Goal: Information Seeking & Learning: Learn about a topic

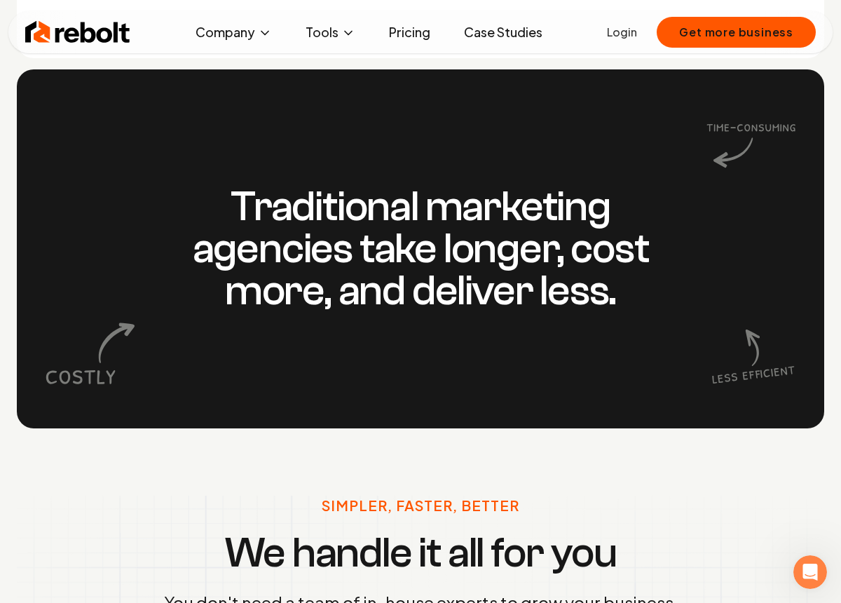
scroll to position [1249, 0]
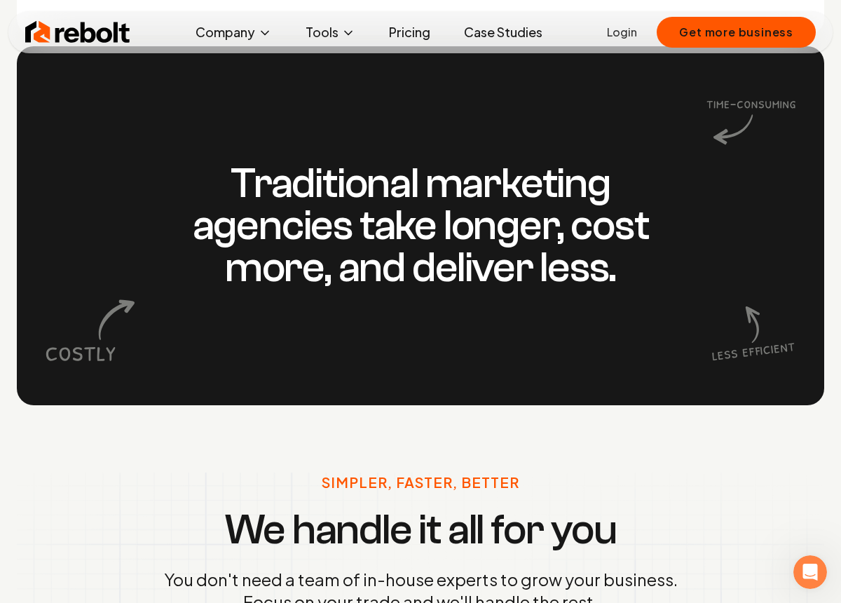
click at [746, 322] on icon at bounding box center [752, 332] width 90 height 90
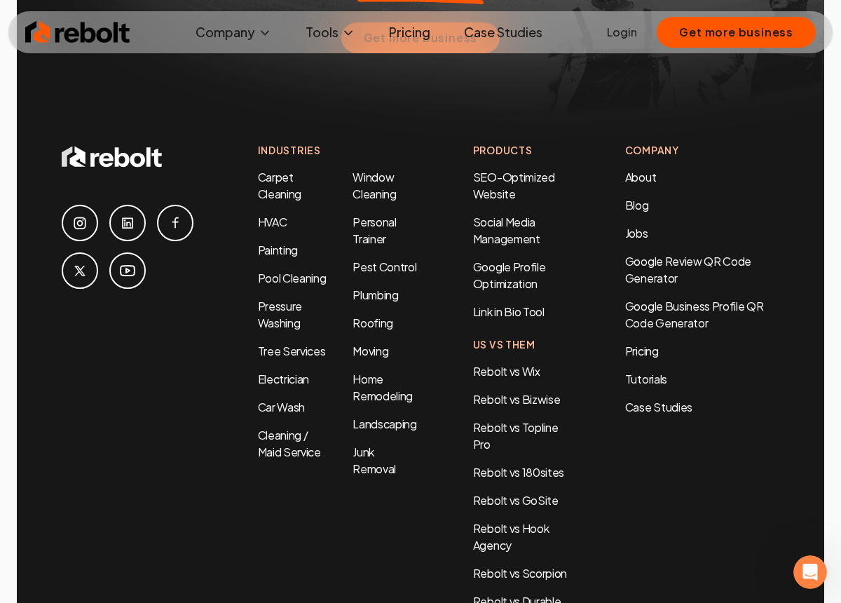
scroll to position [6706, 0]
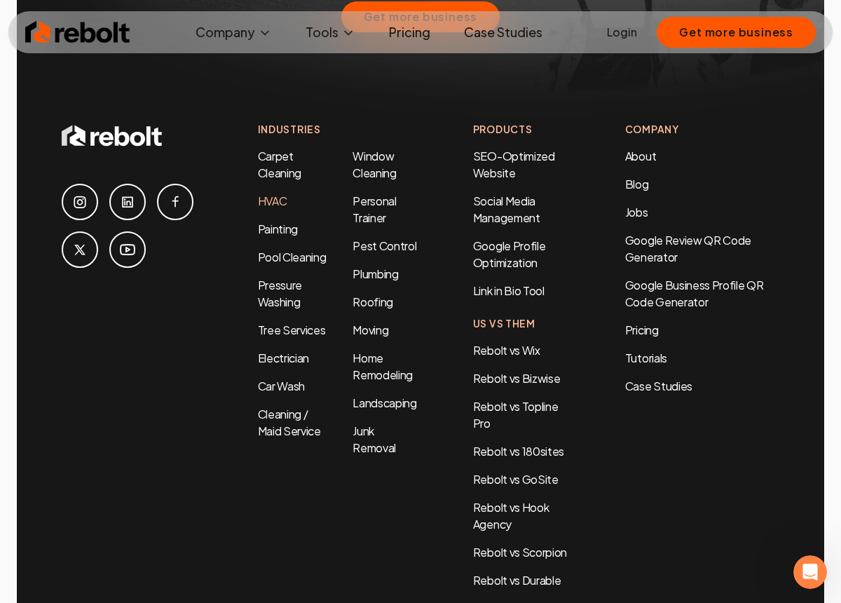
click at [274, 193] on link "HVAC" at bounding box center [272, 200] width 29 height 15
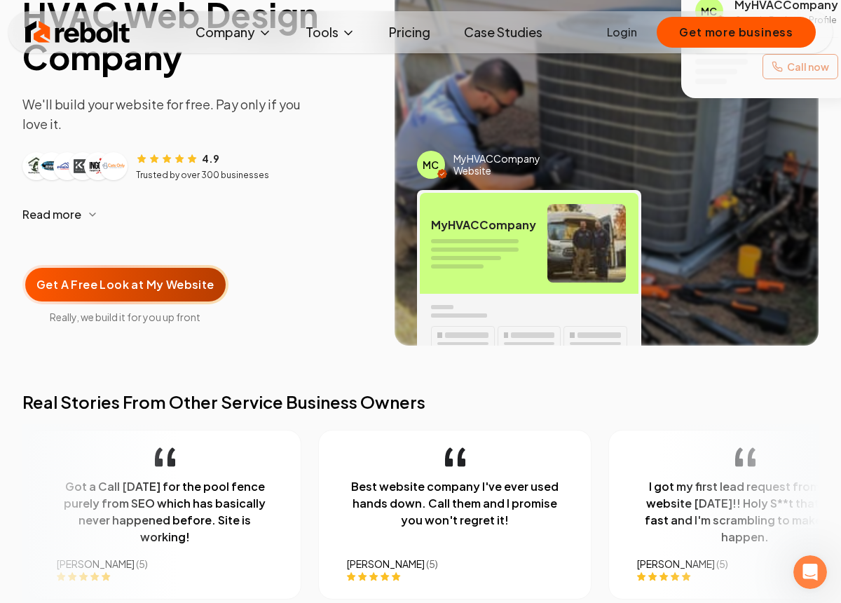
scroll to position [175, 0]
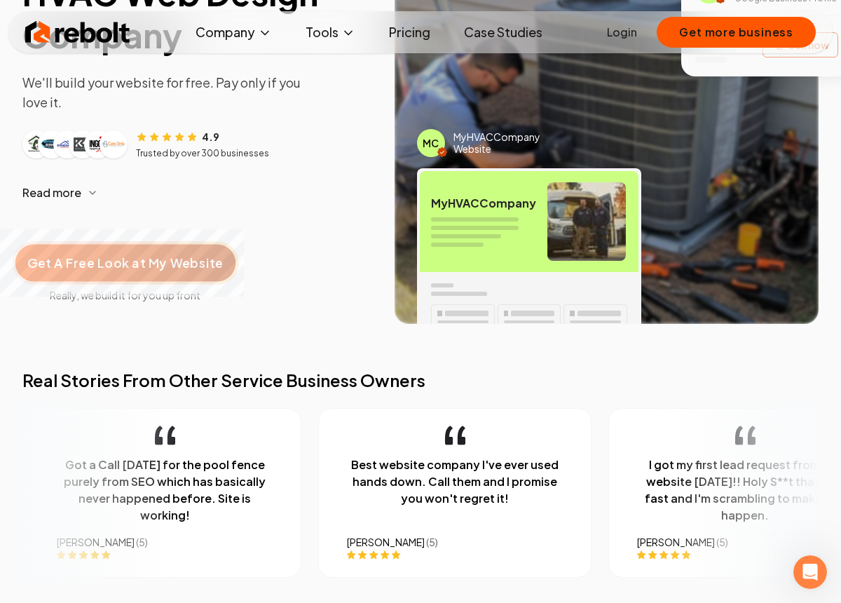
click at [182, 261] on span "Get A Free Look at My Website" at bounding box center [125, 263] width 196 height 18
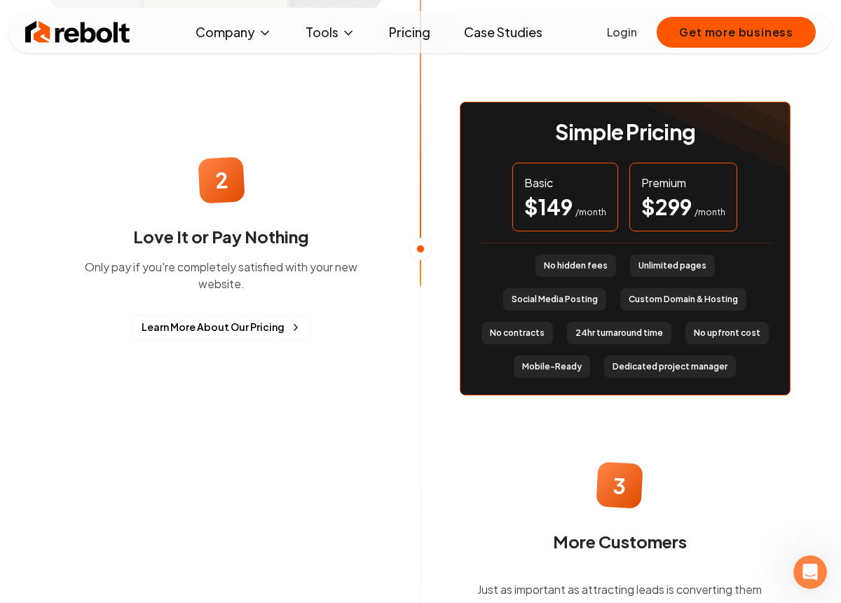
scroll to position [1302, 0]
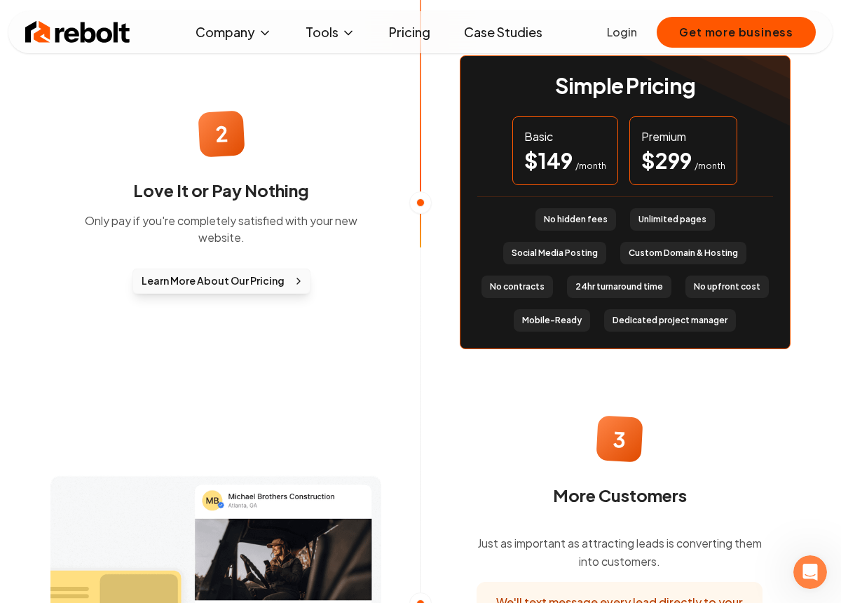
click at [219, 273] on span "Learn More About Our Pricing" at bounding box center [213, 280] width 143 height 15
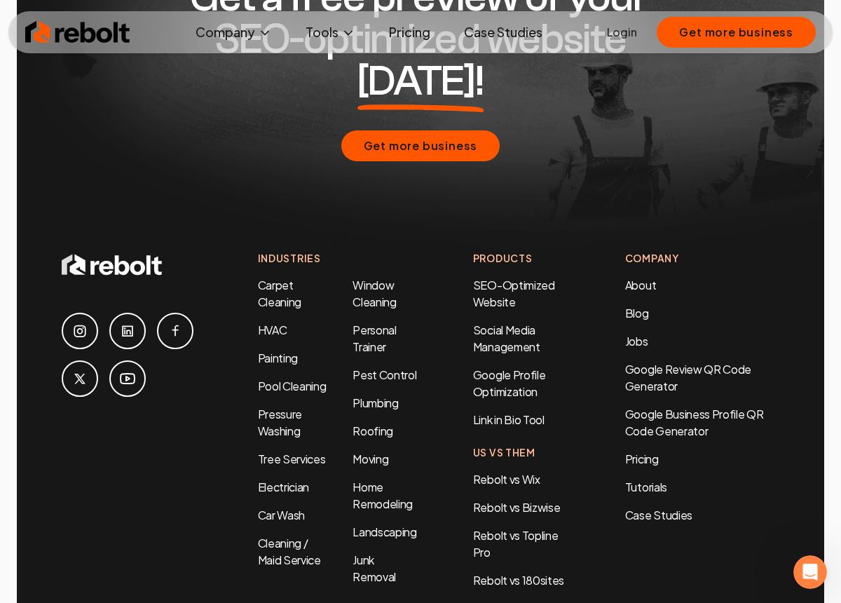
scroll to position [3163, 0]
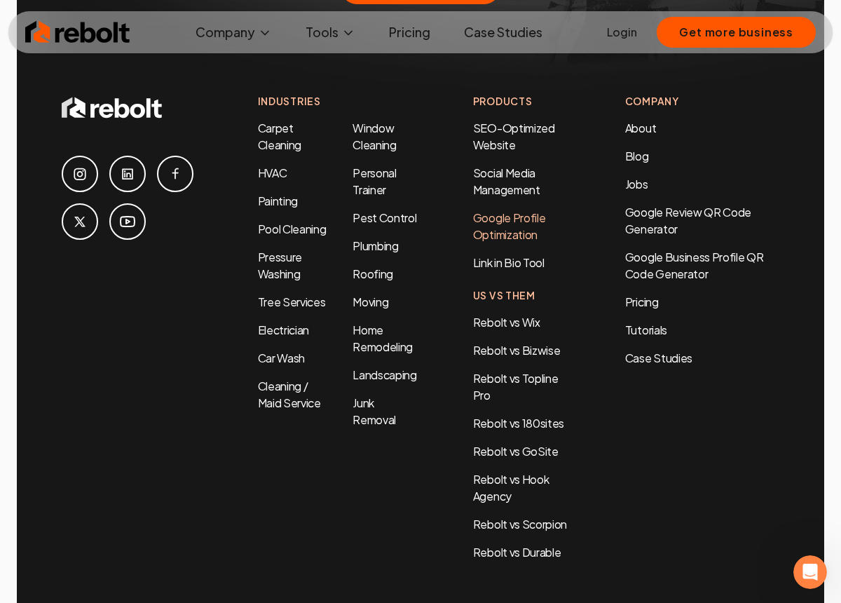
click at [515, 210] on link "Google Profile Optimization" at bounding box center [509, 226] width 73 height 32
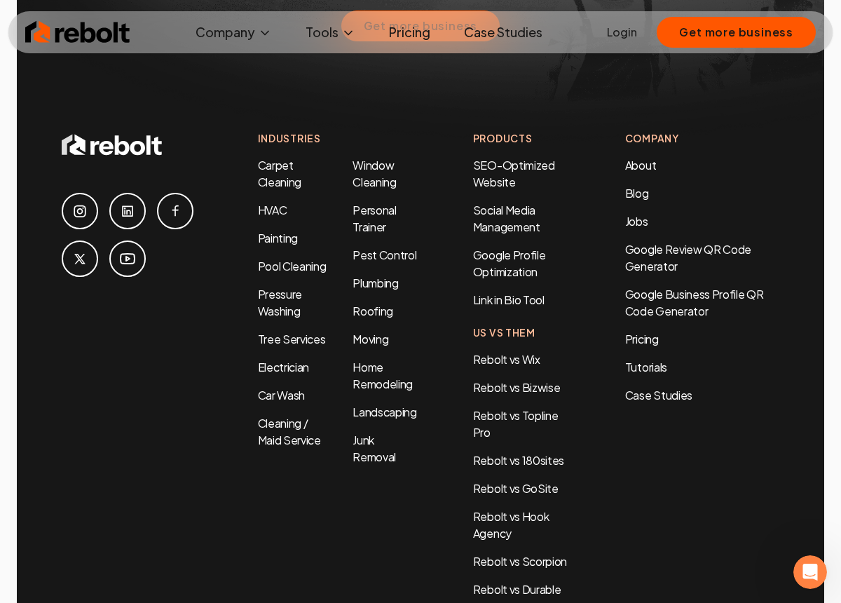
scroll to position [6773, 0]
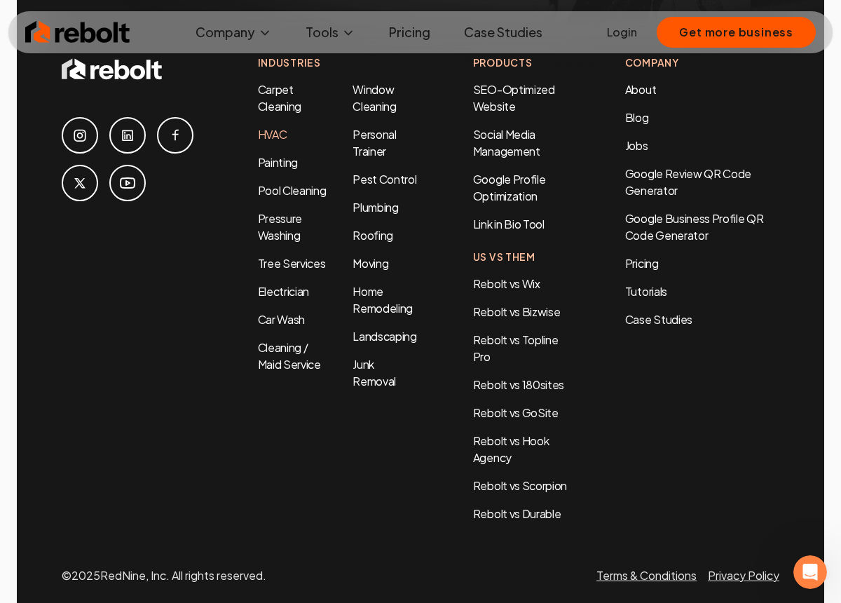
click at [282, 127] on link "HVAC" at bounding box center [272, 134] width 29 height 15
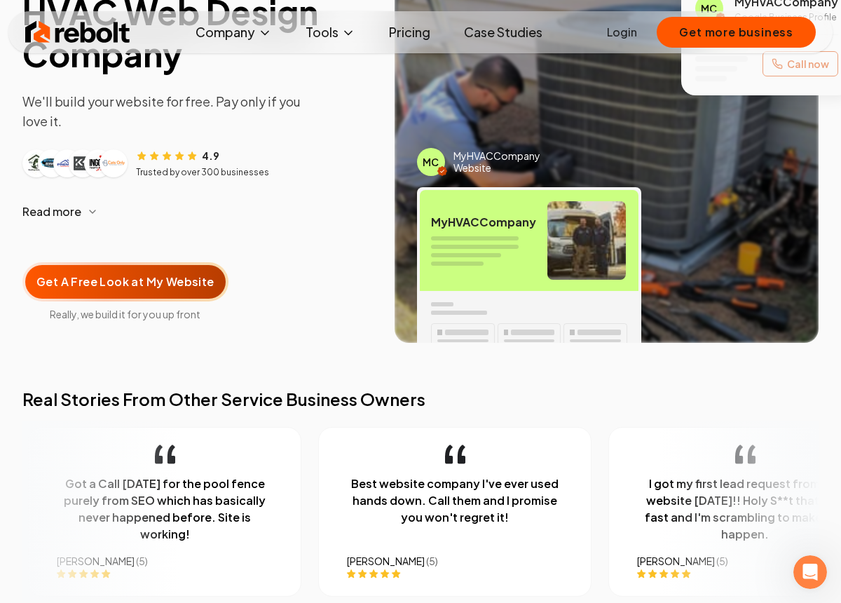
scroll to position [154, 0]
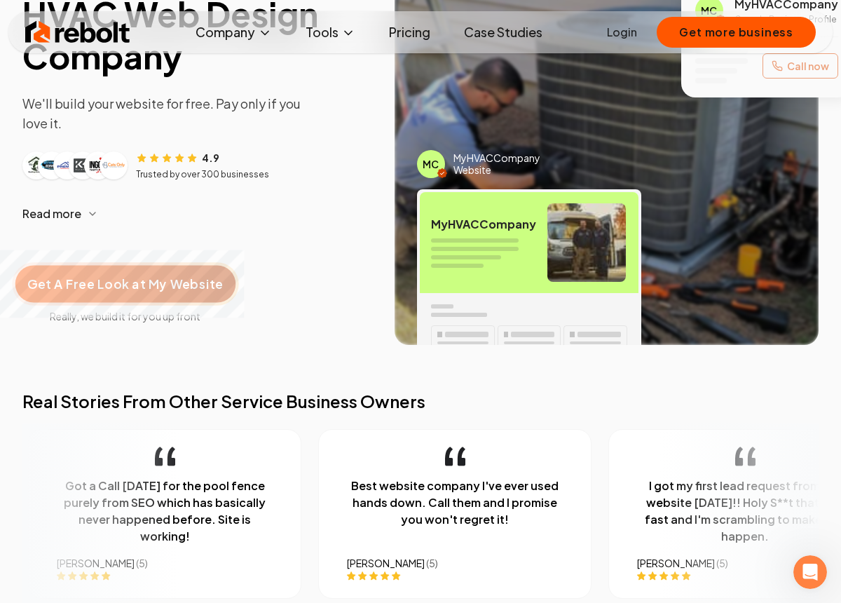
click at [149, 289] on span "Get A Free Look at My Website" at bounding box center [125, 284] width 196 height 18
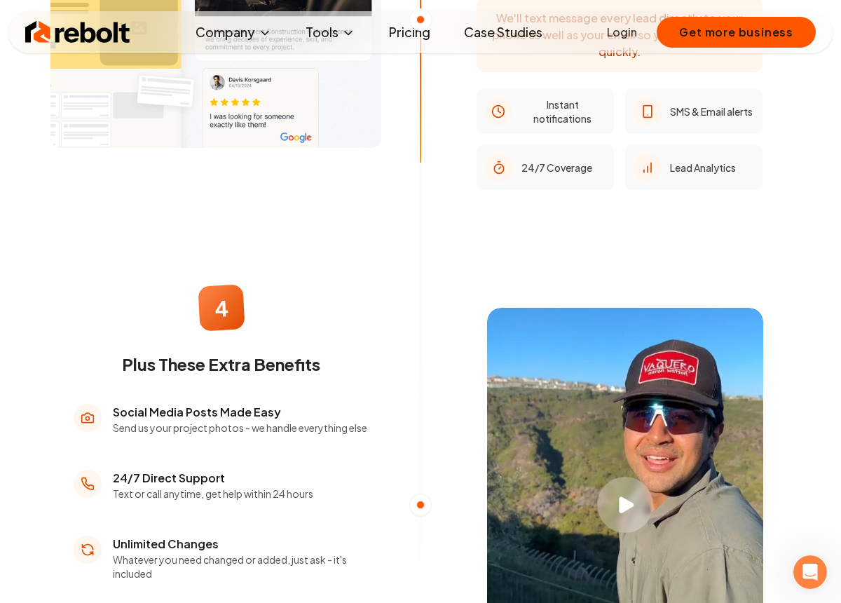
scroll to position [2082, 0]
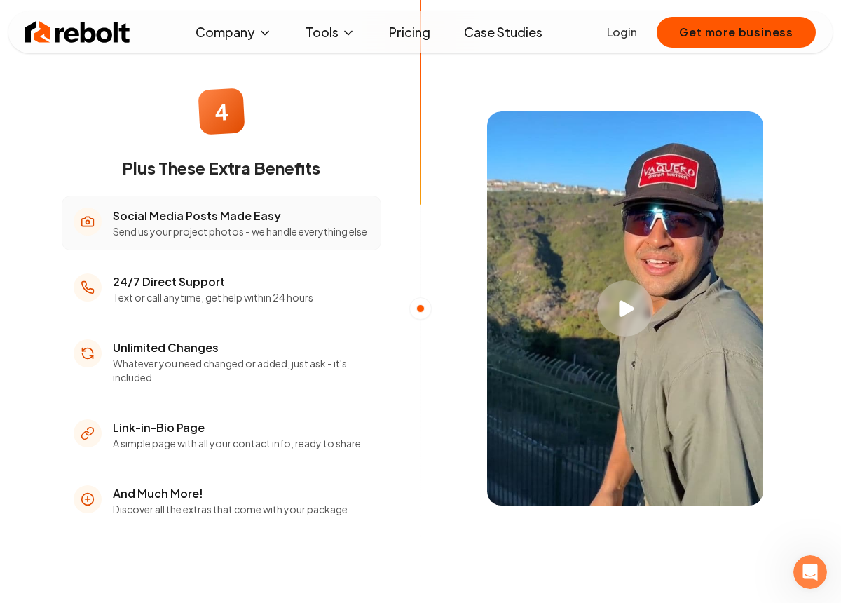
click at [275, 233] on p "Send us your project photos - we handle everything else" at bounding box center [240, 231] width 254 height 14
click at [285, 321] on ul "Social Media Posts Made Easy Send us your project photos - we handle everything…" at bounding box center [222, 362] width 320 height 332
click at [279, 356] on h3 "Unlimited Changes" at bounding box center [241, 347] width 257 height 17
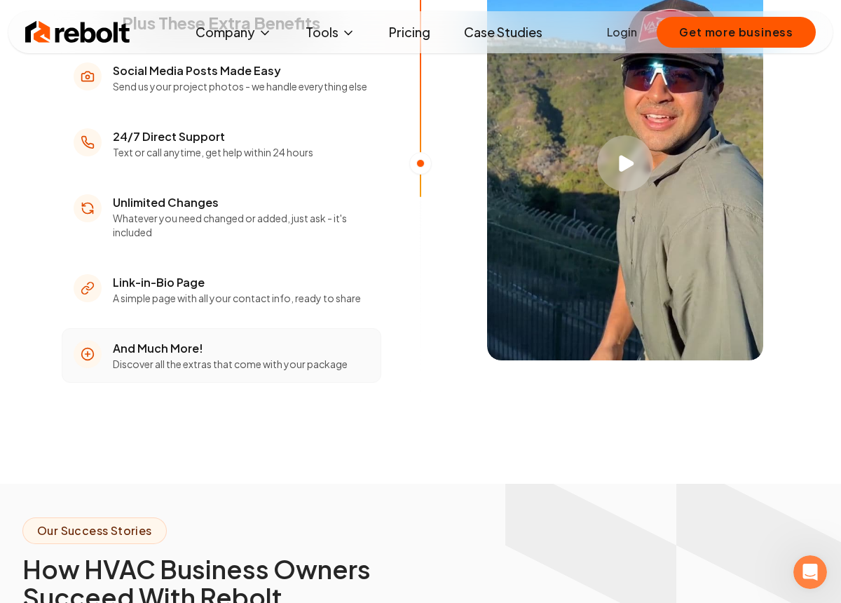
scroll to position [2228, 0]
click at [259, 330] on ul "Social Media Posts Made Easy Send us your project photos - we handle everything…" at bounding box center [222, 216] width 320 height 332
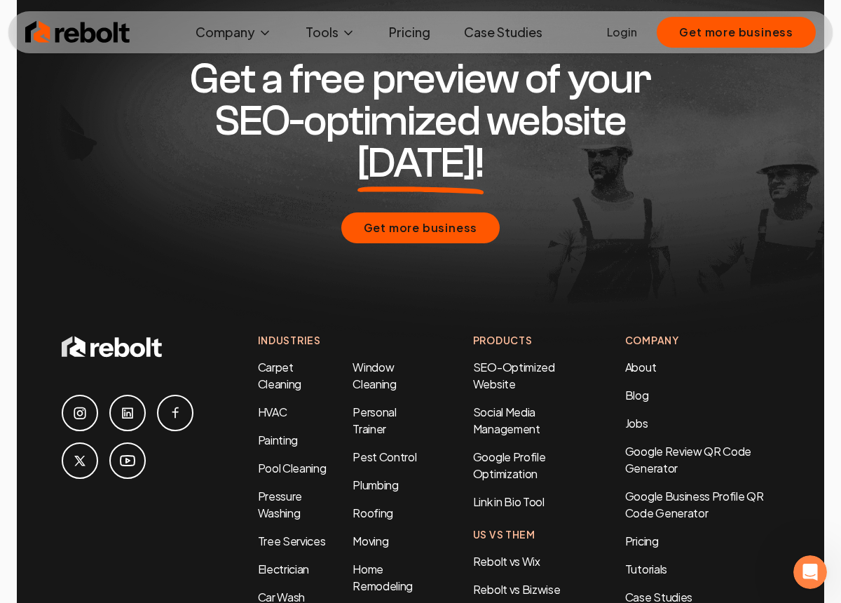
scroll to position [6992, 0]
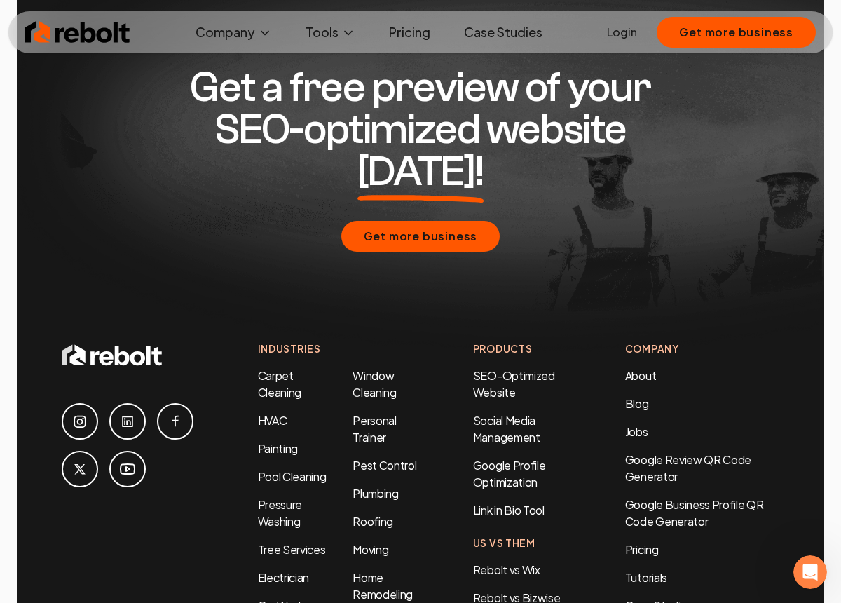
click at [74, 416] on icon at bounding box center [80, 422] width 12 height 12
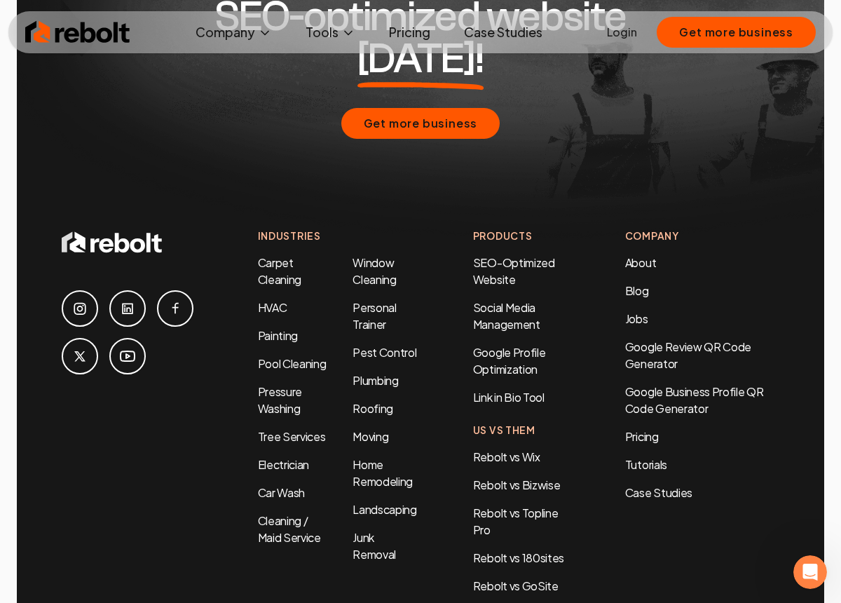
click at [167, 300] on icon at bounding box center [175, 308] width 17 height 17
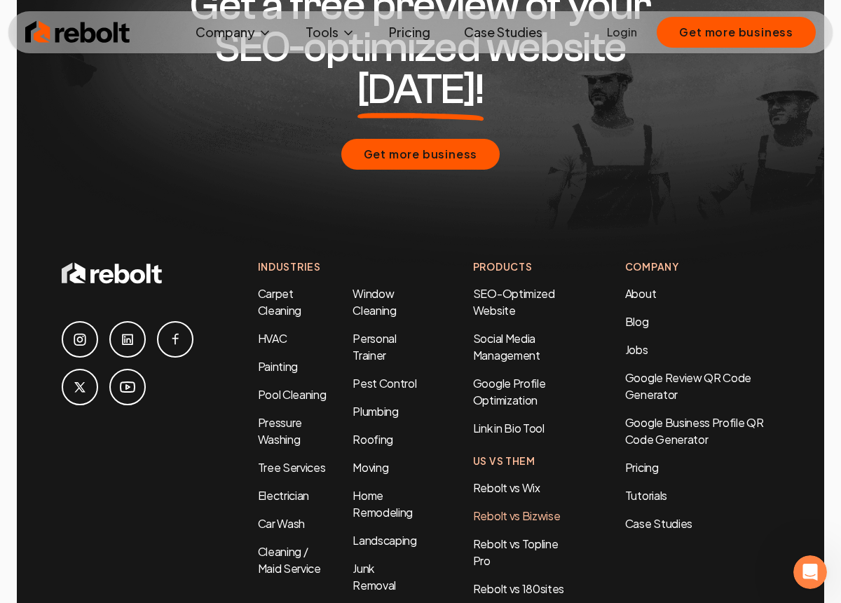
scroll to position [7072, 0]
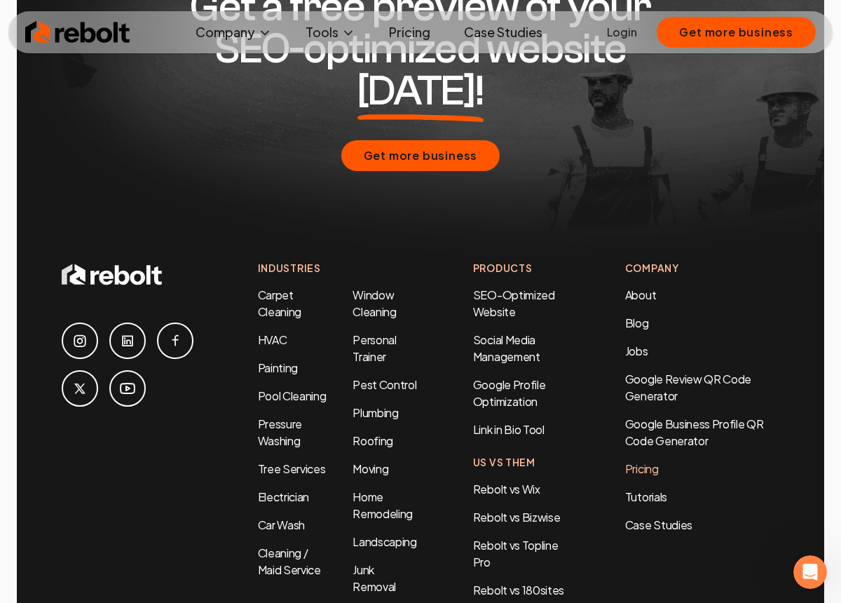
click at [646, 461] on link "Pricing" at bounding box center [702, 469] width 154 height 17
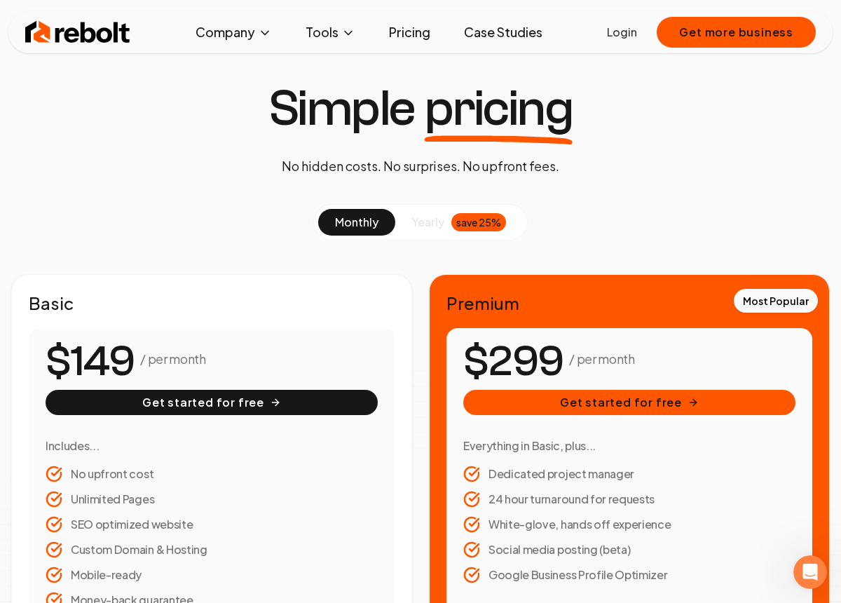
scroll to position [31, 0]
